Goal: Task Accomplishment & Management: Use online tool/utility

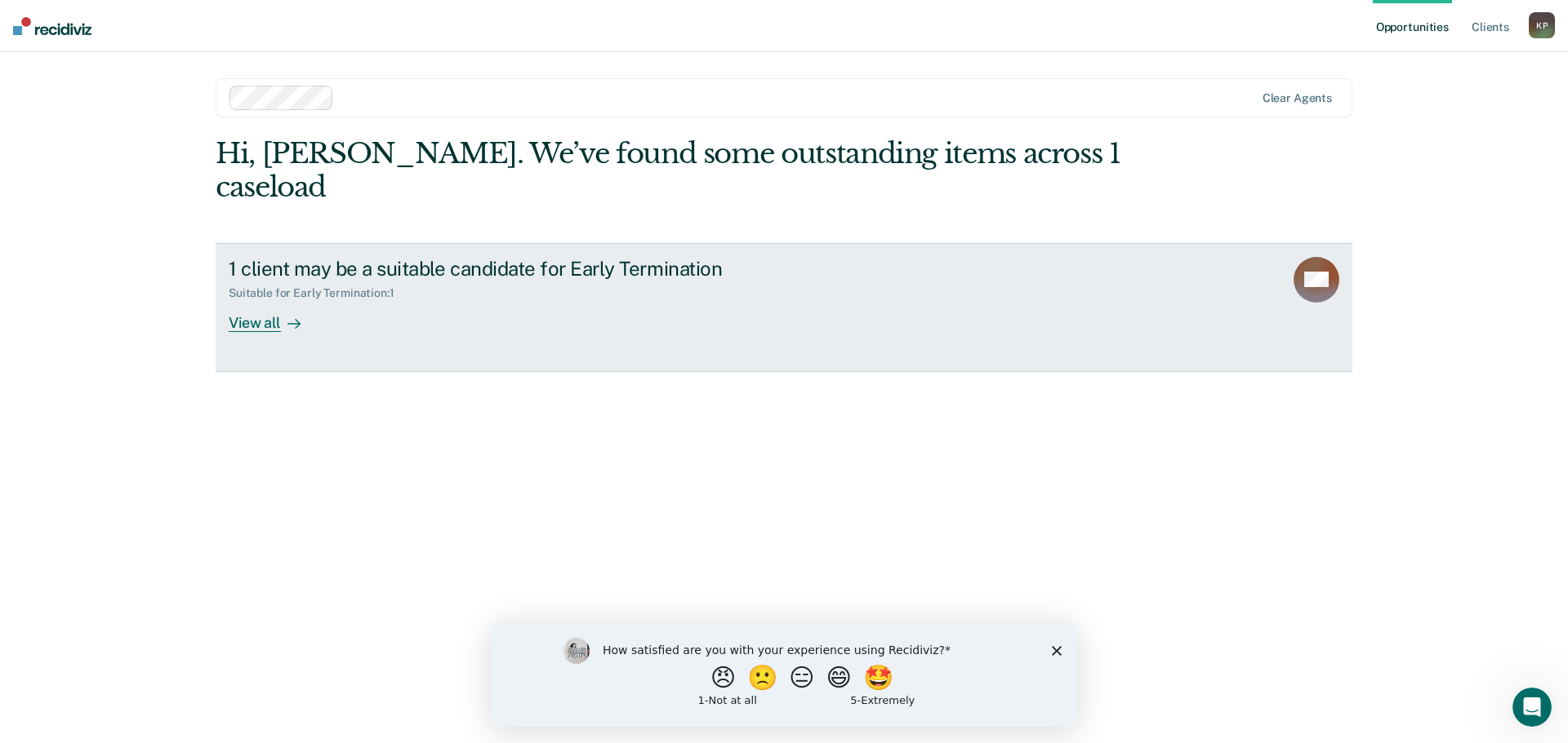
click at [1303, 257] on rect at bounding box center [1316, 280] width 46 height 46
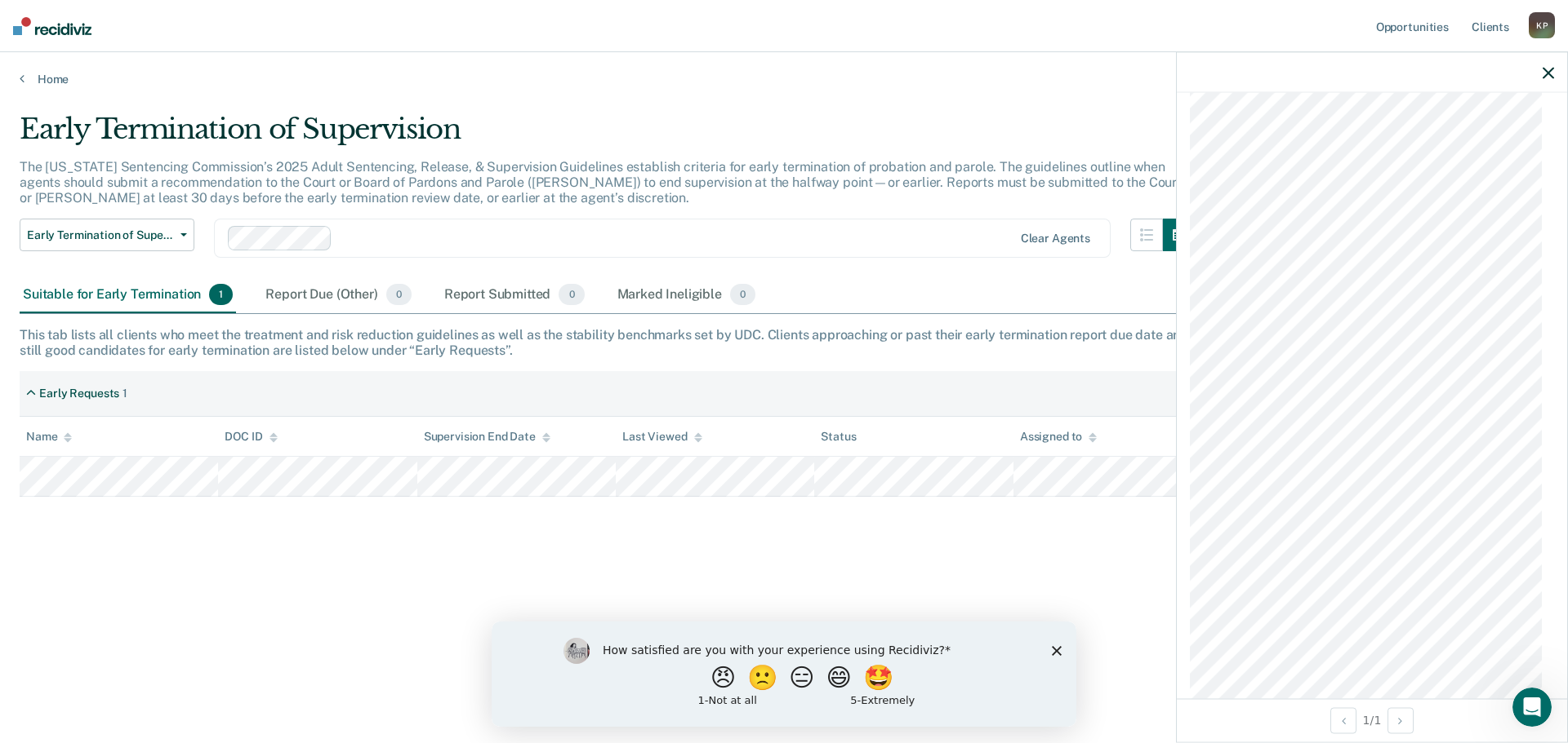
scroll to position [1069, 0]
